Goal: Information Seeking & Learning: Understand process/instructions

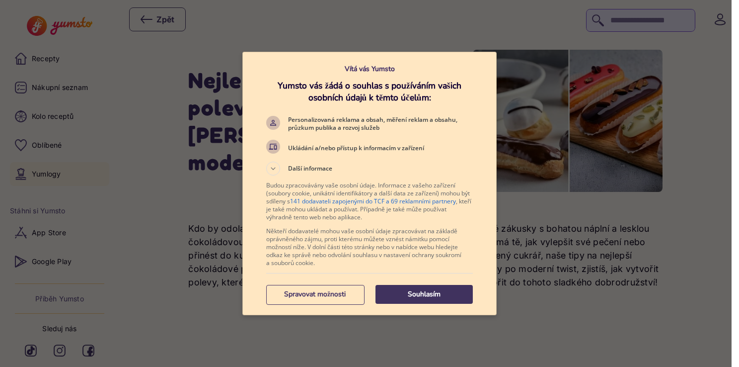
click at [403, 299] on button "Souhlasím" at bounding box center [423, 294] width 97 height 19
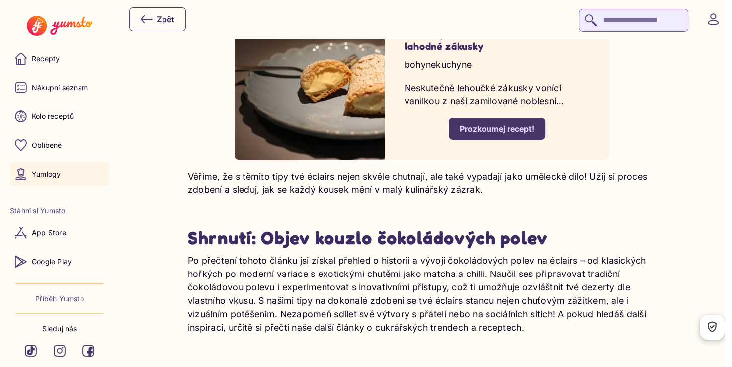
scroll to position [3530, 0]
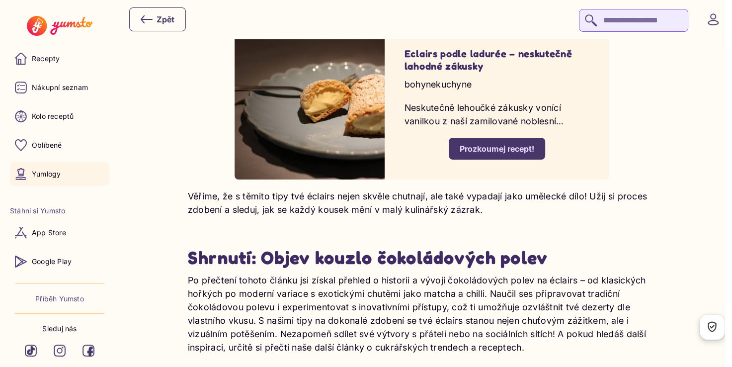
click at [477, 143] on div "Prozkoumej recept!" at bounding box center [496, 148] width 74 height 11
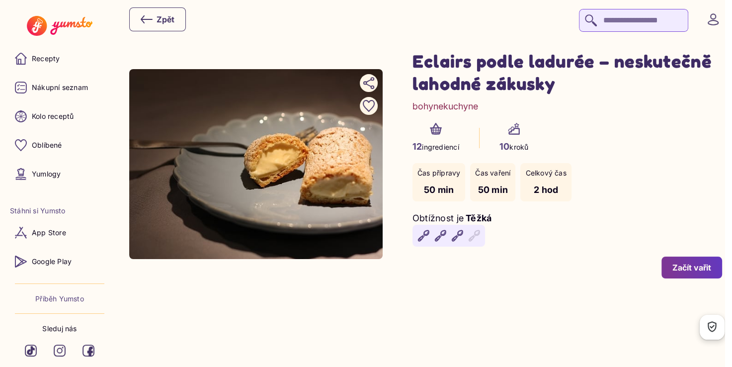
click at [288, 34] on header "Zpět" at bounding box center [366, 19] width 732 height 39
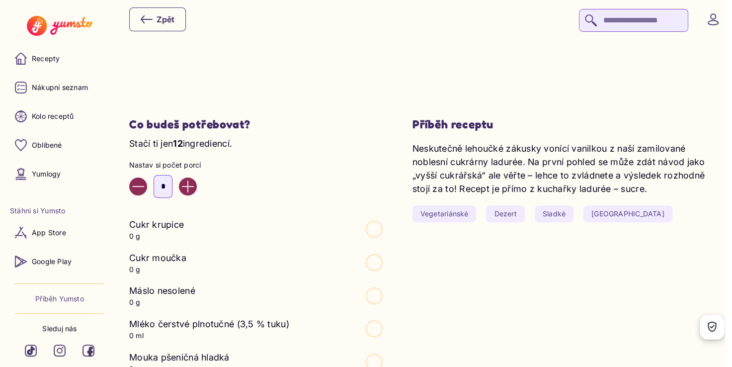
scroll to position [258, 0]
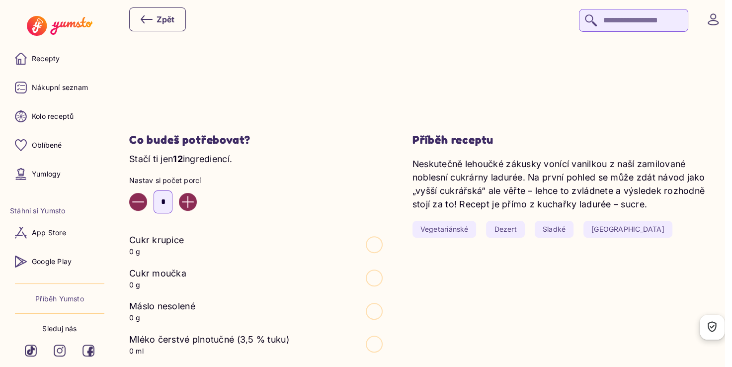
click at [194, 203] on icon "Increase value" at bounding box center [188, 202] width 12 height 12
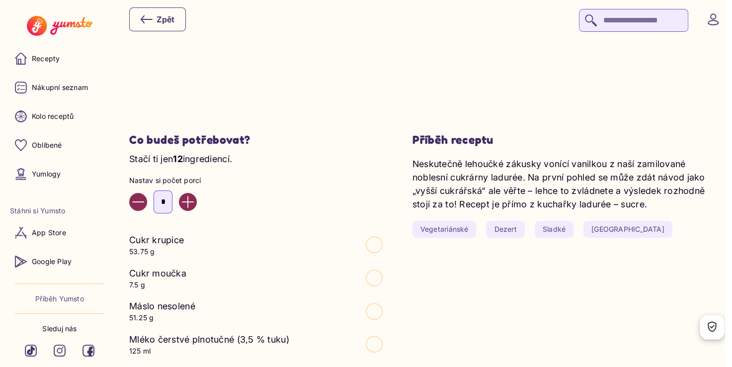
click at [194, 203] on icon "Increase value" at bounding box center [188, 202] width 12 height 12
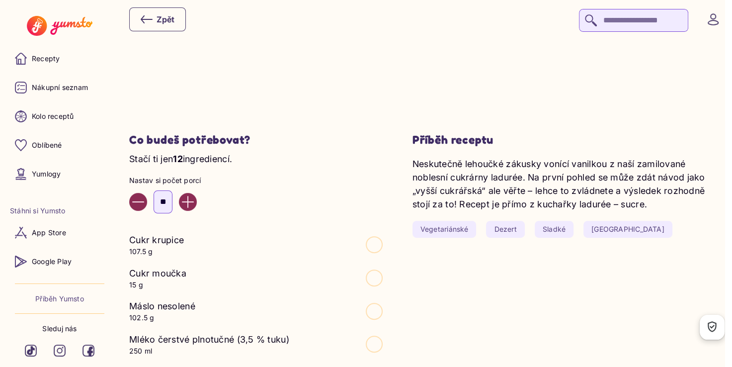
click at [194, 203] on icon "Increase value" at bounding box center [188, 202] width 12 height 12
click at [144, 200] on button "Decrease value" at bounding box center [138, 202] width 18 height 18
type input "*"
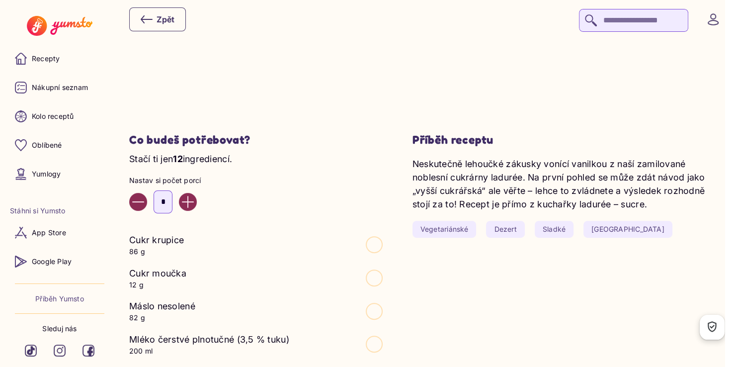
click at [314, 176] on p "Nastav si počet porcí" at bounding box center [255, 180] width 253 height 10
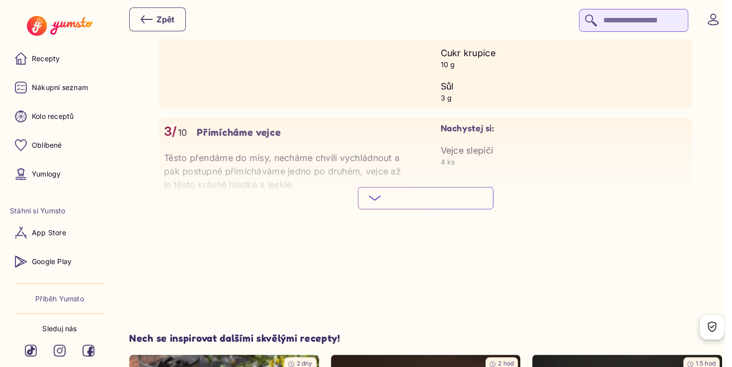
scroll to position [1391, 0]
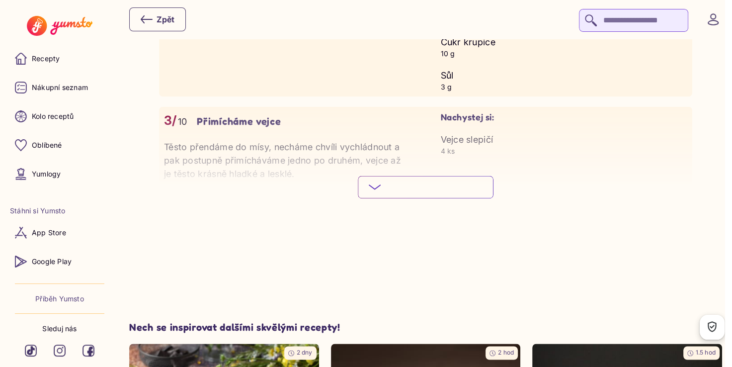
click at [425, 186] on span "Podívej se na celý postup" at bounding box center [433, 187] width 98 height 10
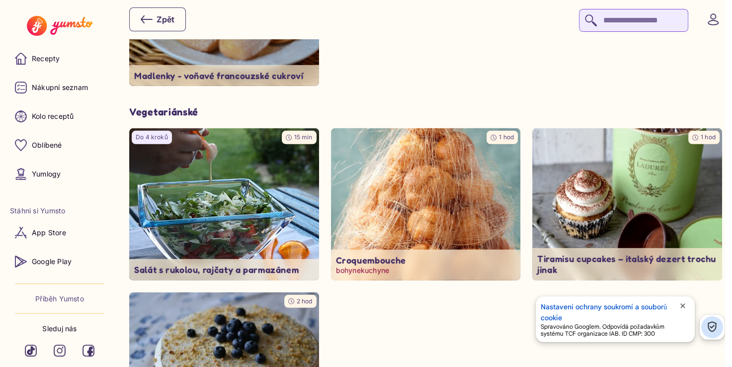
scroll to position [2781, 0]
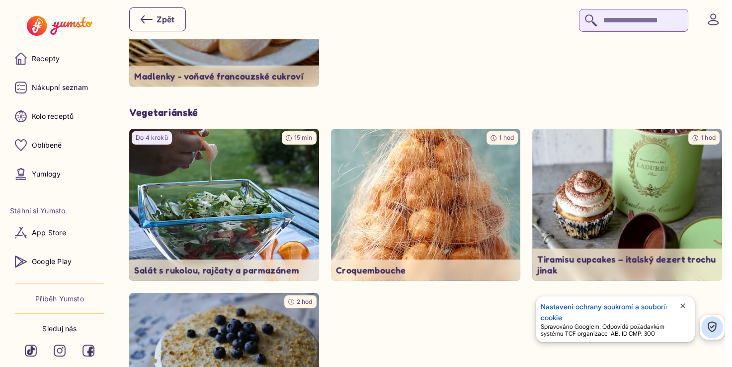
click at [301, 15] on div "Zpět" at bounding box center [425, 19] width 592 height 25
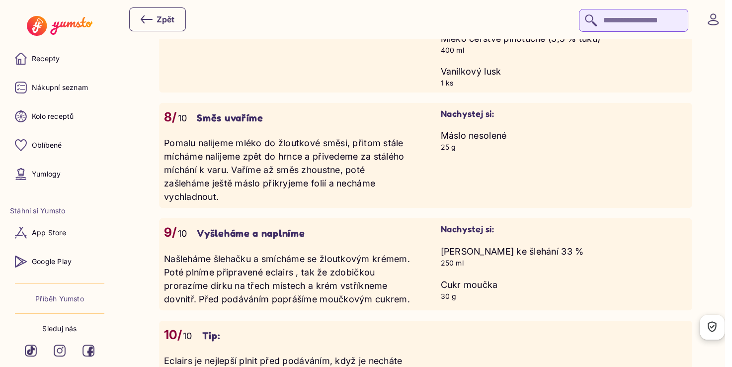
scroll to position [1880, 0]
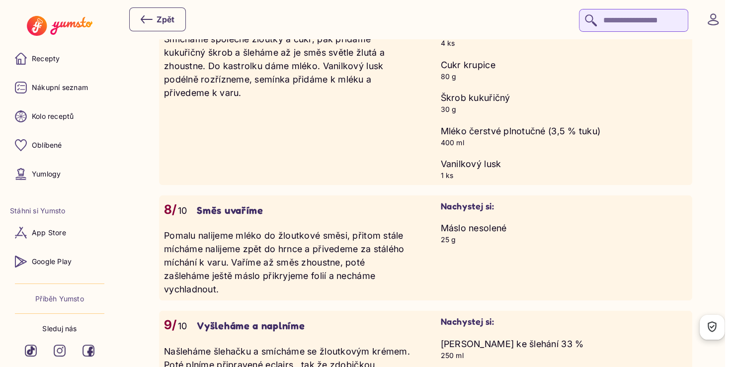
click at [467, 13] on div "Zpět" at bounding box center [425, 19] width 592 height 25
